Goal: Task Accomplishment & Management: Use online tool/utility

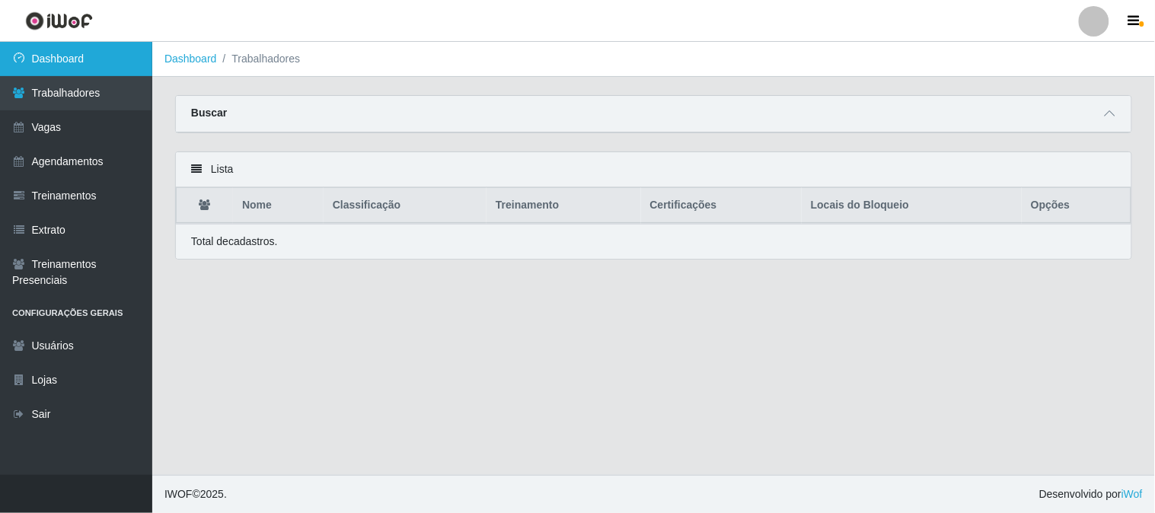
click at [93, 63] on link "Dashboard" at bounding box center [76, 59] width 152 height 34
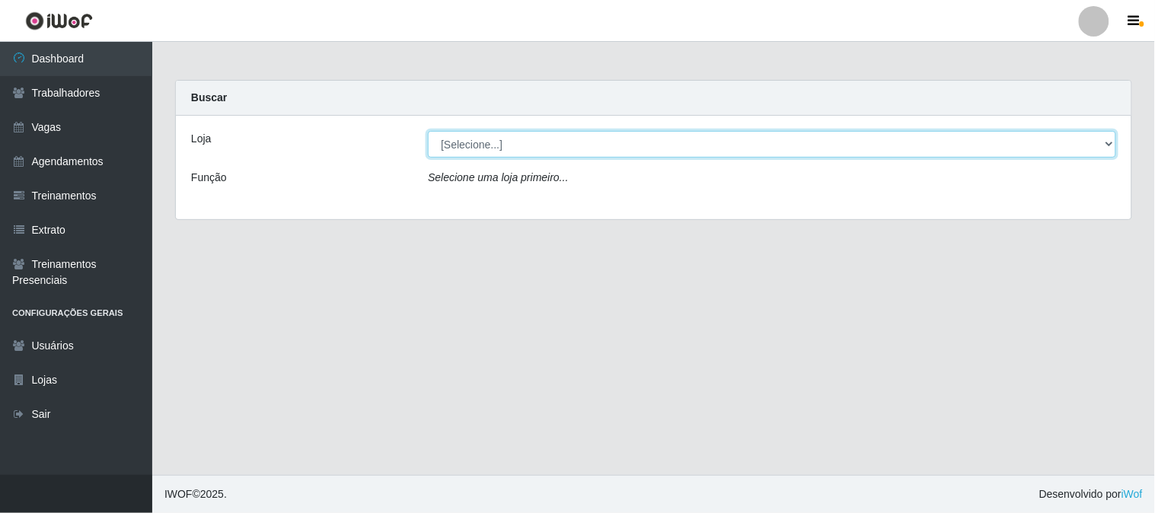
click at [492, 151] on select "[Selecione...] Sapore D'italia" at bounding box center [772, 144] width 688 height 27
select select "266"
click at [428, 131] on select "[Selecione...] Sapore D'italia" at bounding box center [772, 144] width 688 height 27
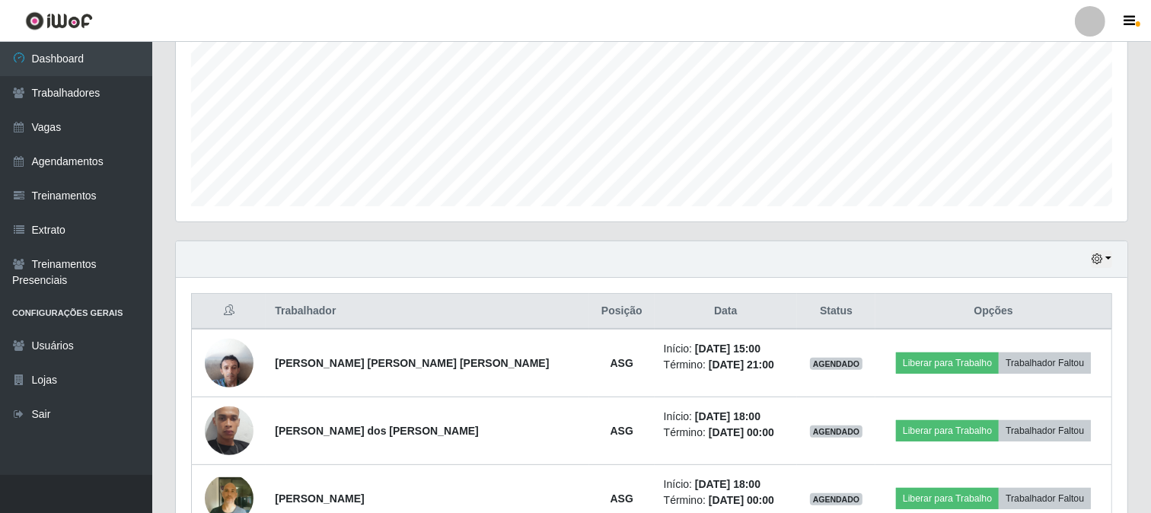
scroll to position [430, 0]
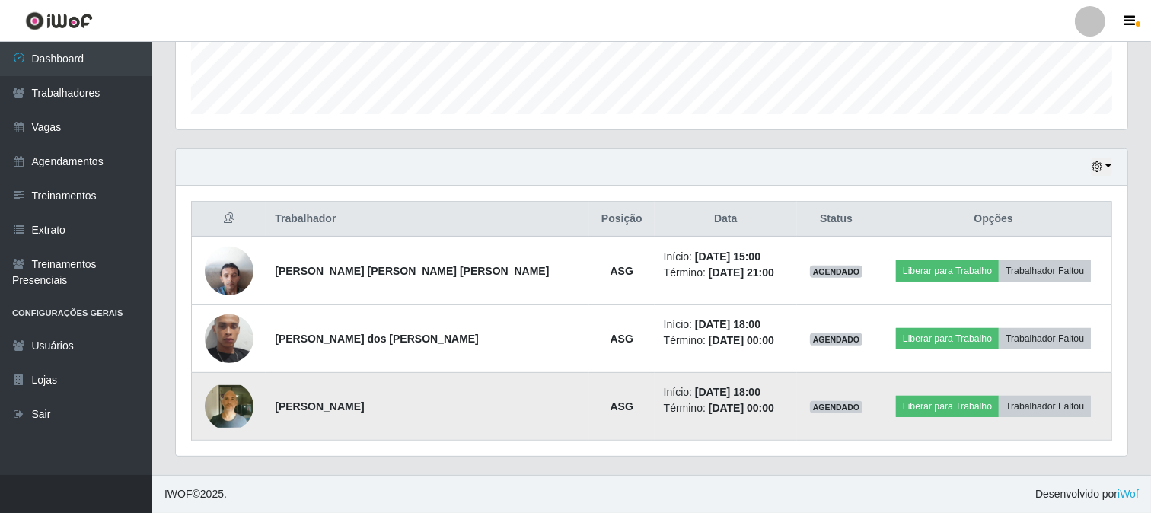
click at [250, 409] on img at bounding box center [229, 406] width 49 height 43
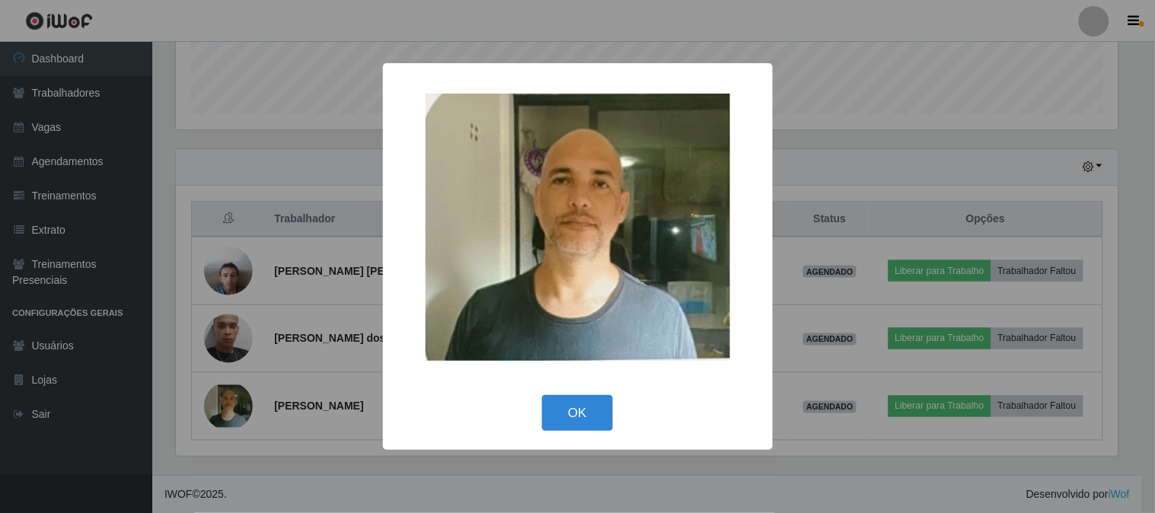
click at [244, 408] on div "× OK Cancel" at bounding box center [577, 256] width 1155 height 513
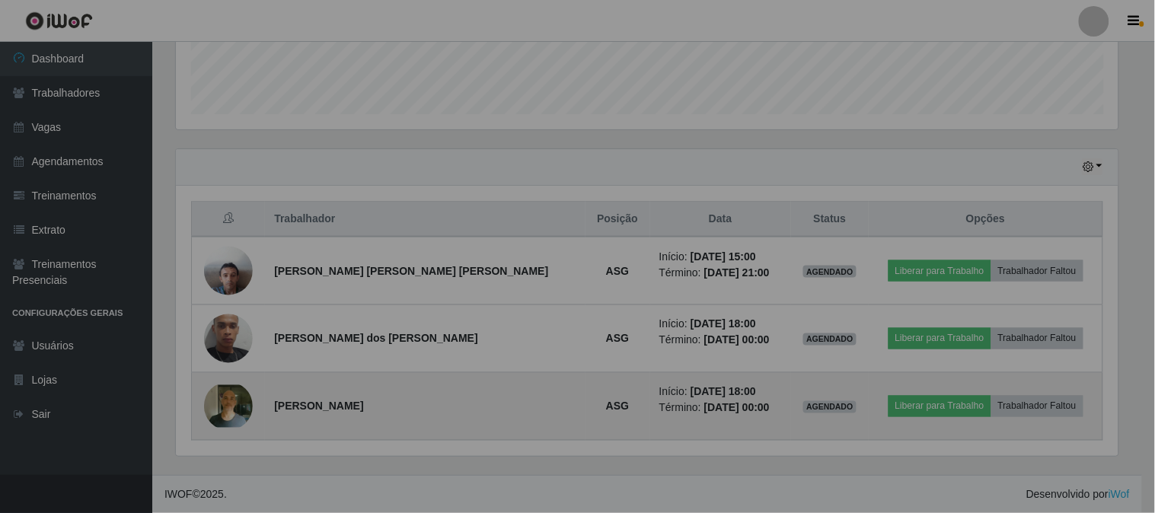
scroll to position [315, 952]
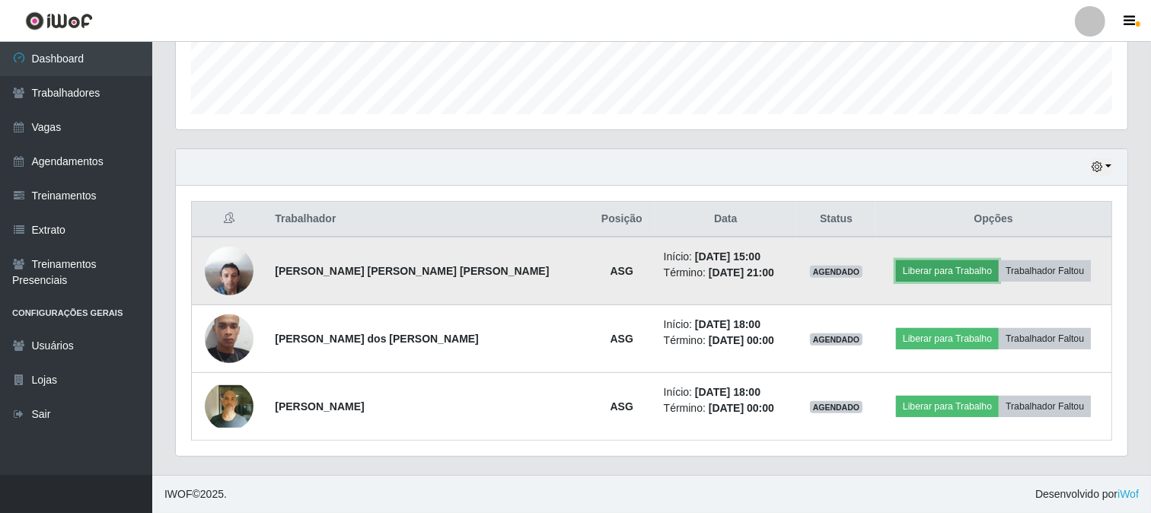
click at [934, 273] on button "Liberar para Trabalho" at bounding box center [947, 270] width 103 height 21
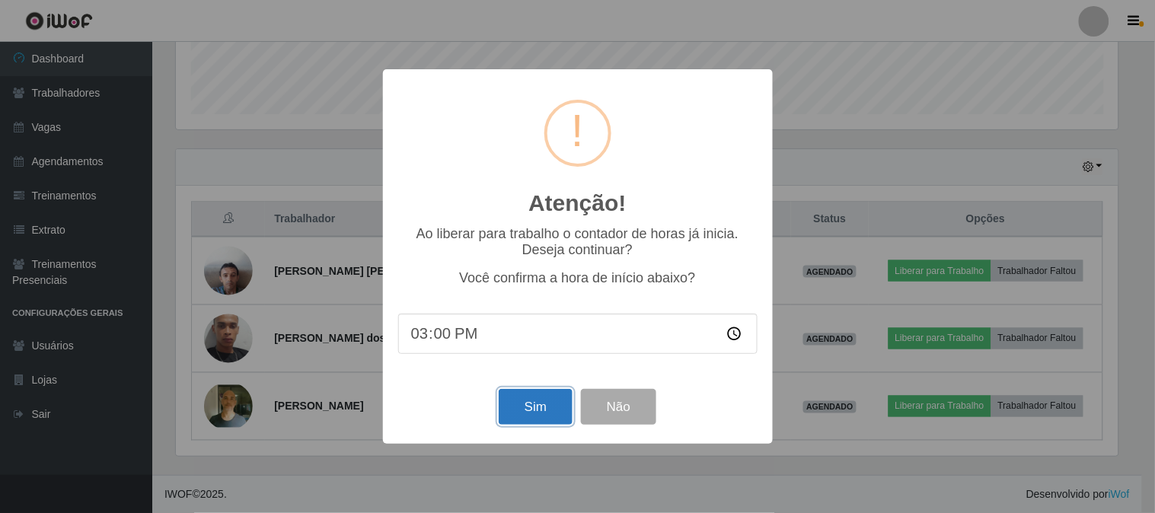
click at [559, 407] on button "Sim" at bounding box center [536, 407] width 74 height 36
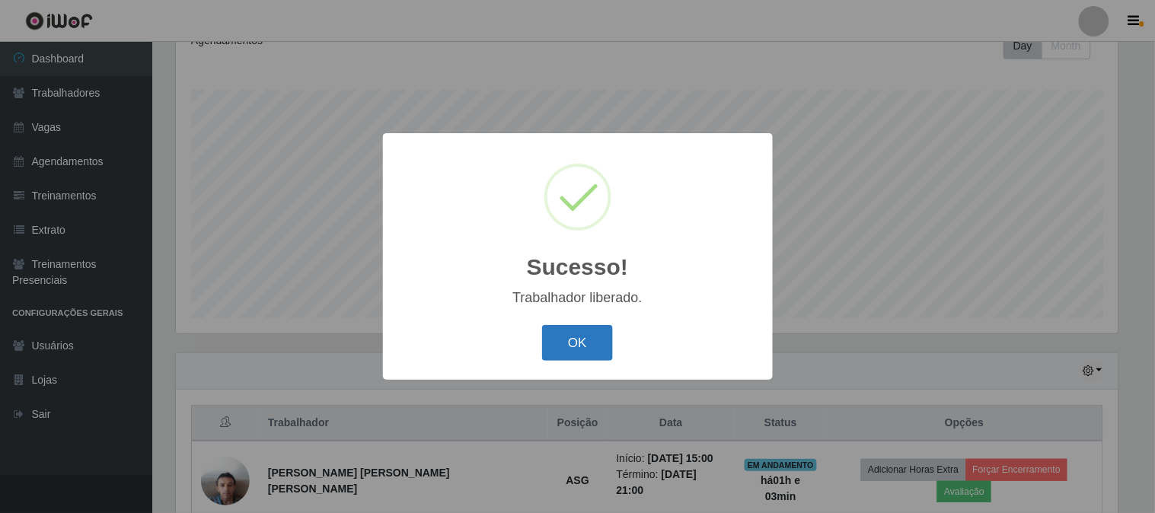
click at [559, 341] on button "OK" at bounding box center [577, 343] width 71 height 36
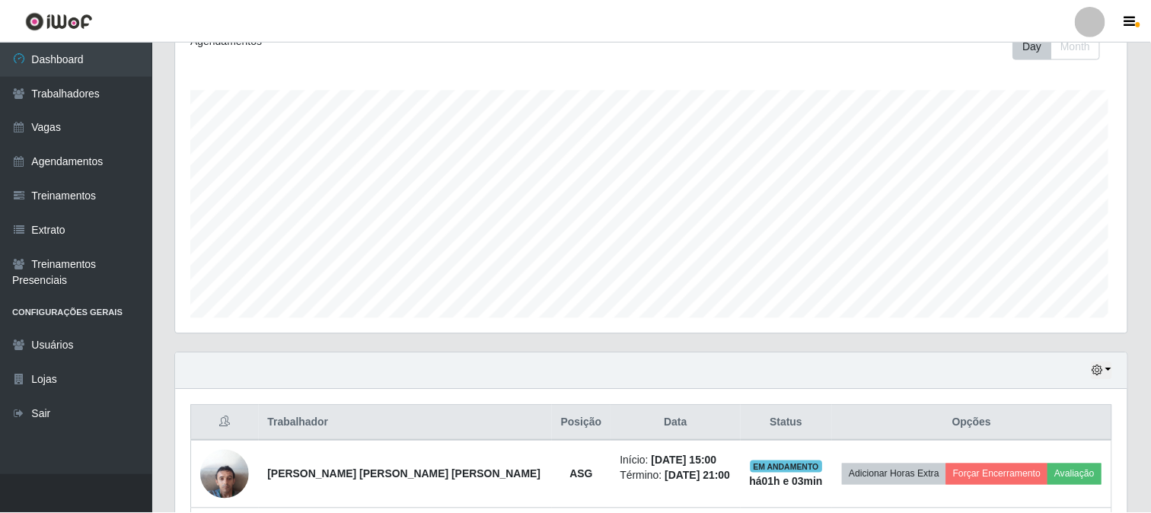
scroll to position [315, 952]
